Goal: Transaction & Acquisition: Purchase product/service

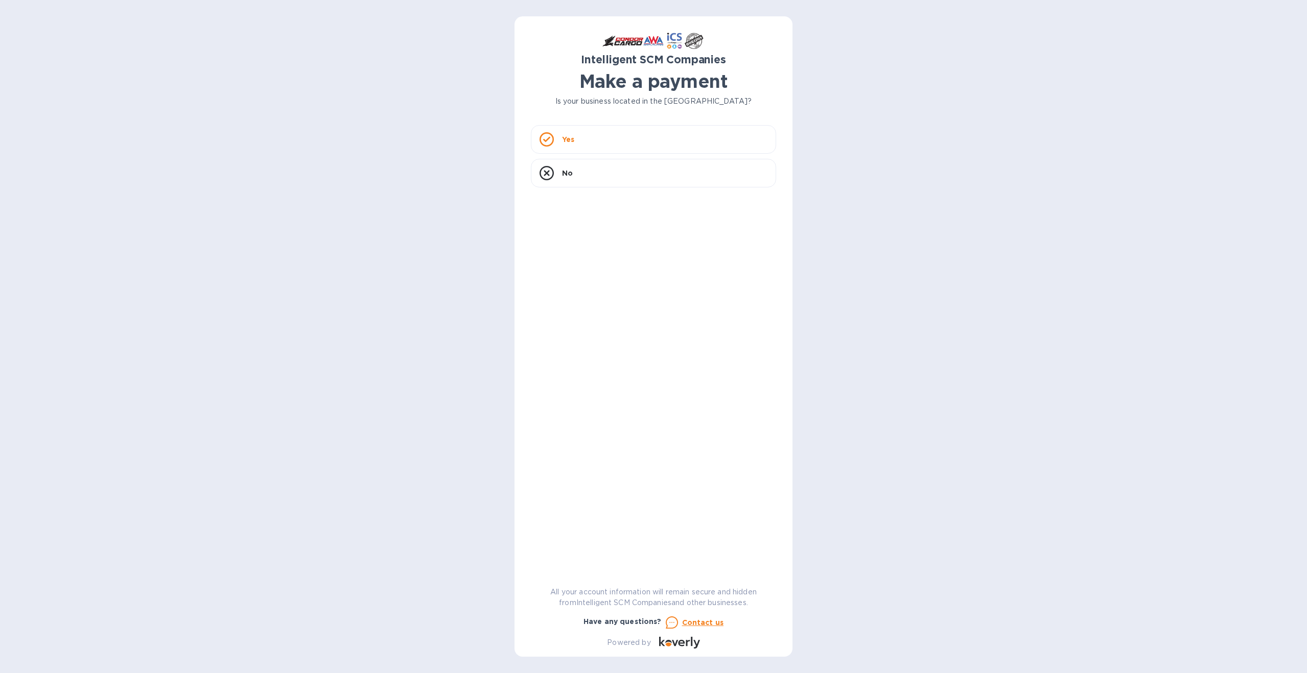
drag, startPoint x: 588, startPoint y: 134, endPoint x: 436, endPoint y: 271, distance: 204.1
click at [588, 134] on div "Yes" at bounding box center [653, 139] width 245 height 29
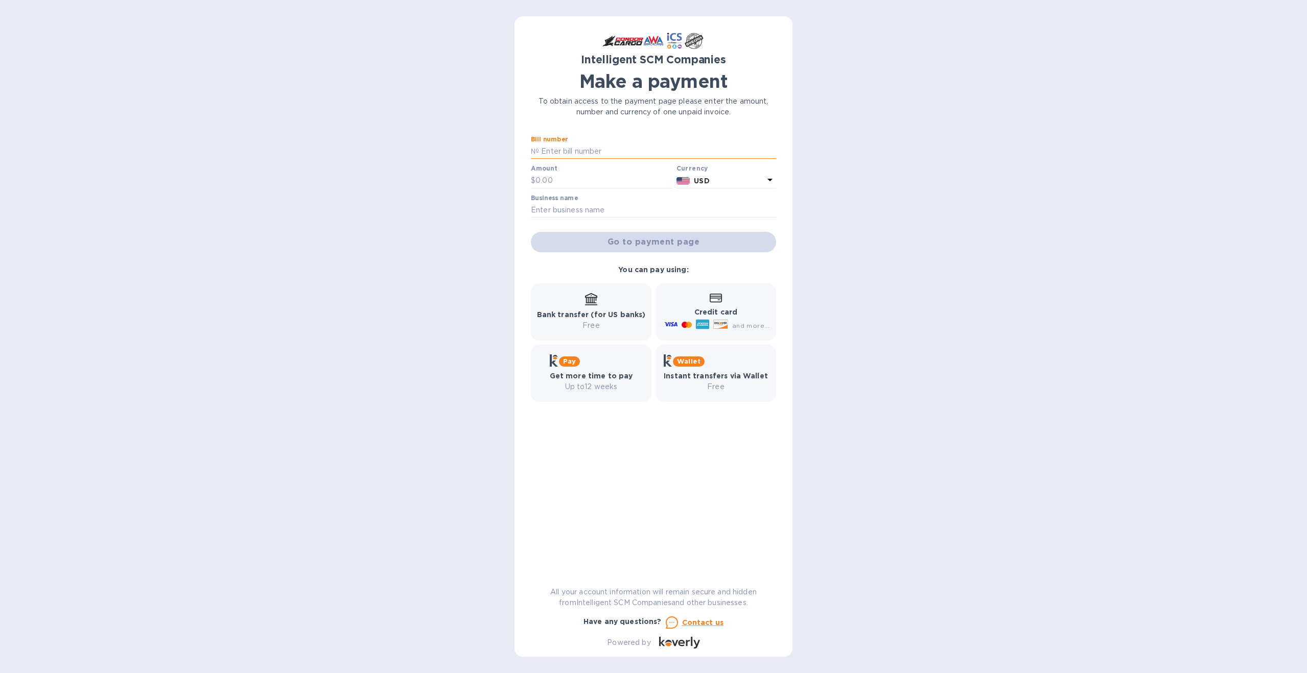
click at [542, 152] on input "text" at bounding box center [657, 151] width 237 height 15
paste input "S00518200"
type input "S00518200"
click at [566, 178] on input "text" at bounding box center [604, 180] width 137 height 15
type input "80.00"
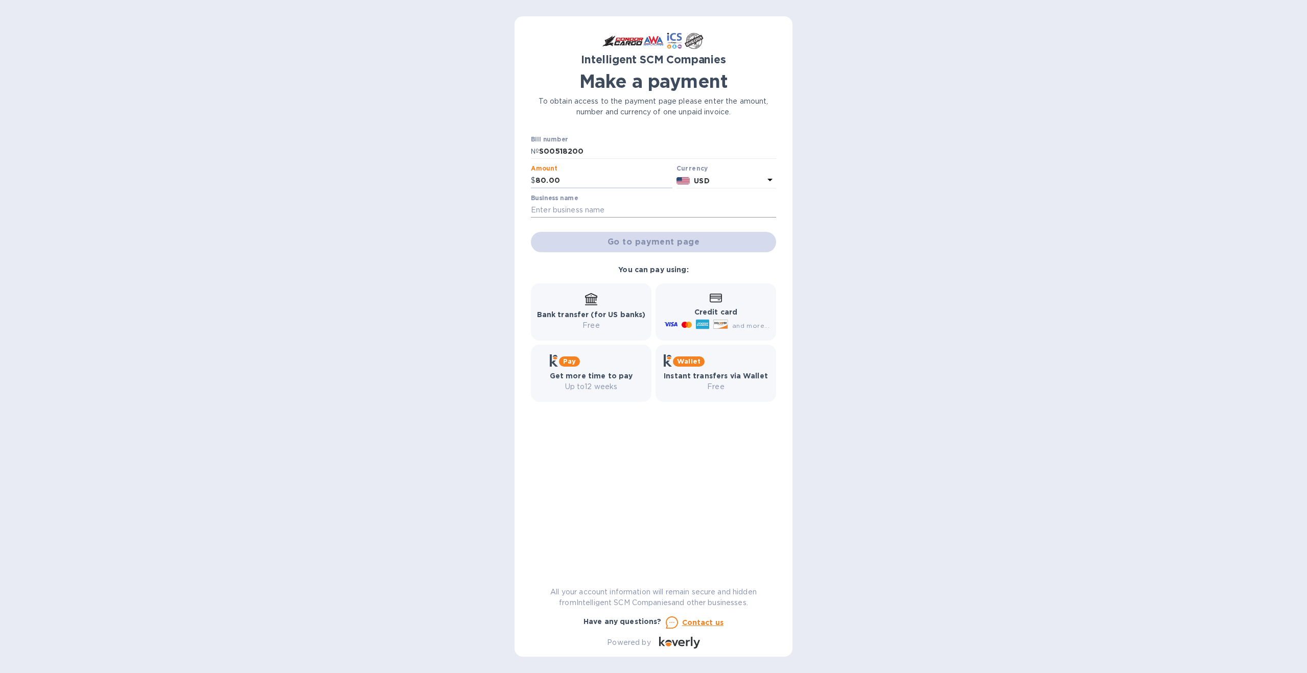
click at [560, 212] on input "text" at bounding box center [653, 210] width 245 height 15
type input "Va'atausili Tofaeono"
click at [937, 242] on div "Intelligent SCM Companies Make a payment To obtain access to the payment page p…" at bounding box center [653, 336] width 1307 height 673
click at [613, 238] on span "Go to payment page" at bounding box center [653, 242] width 229 height 12
